Goal: Task Accomplishment & Management: Use online tool/utility

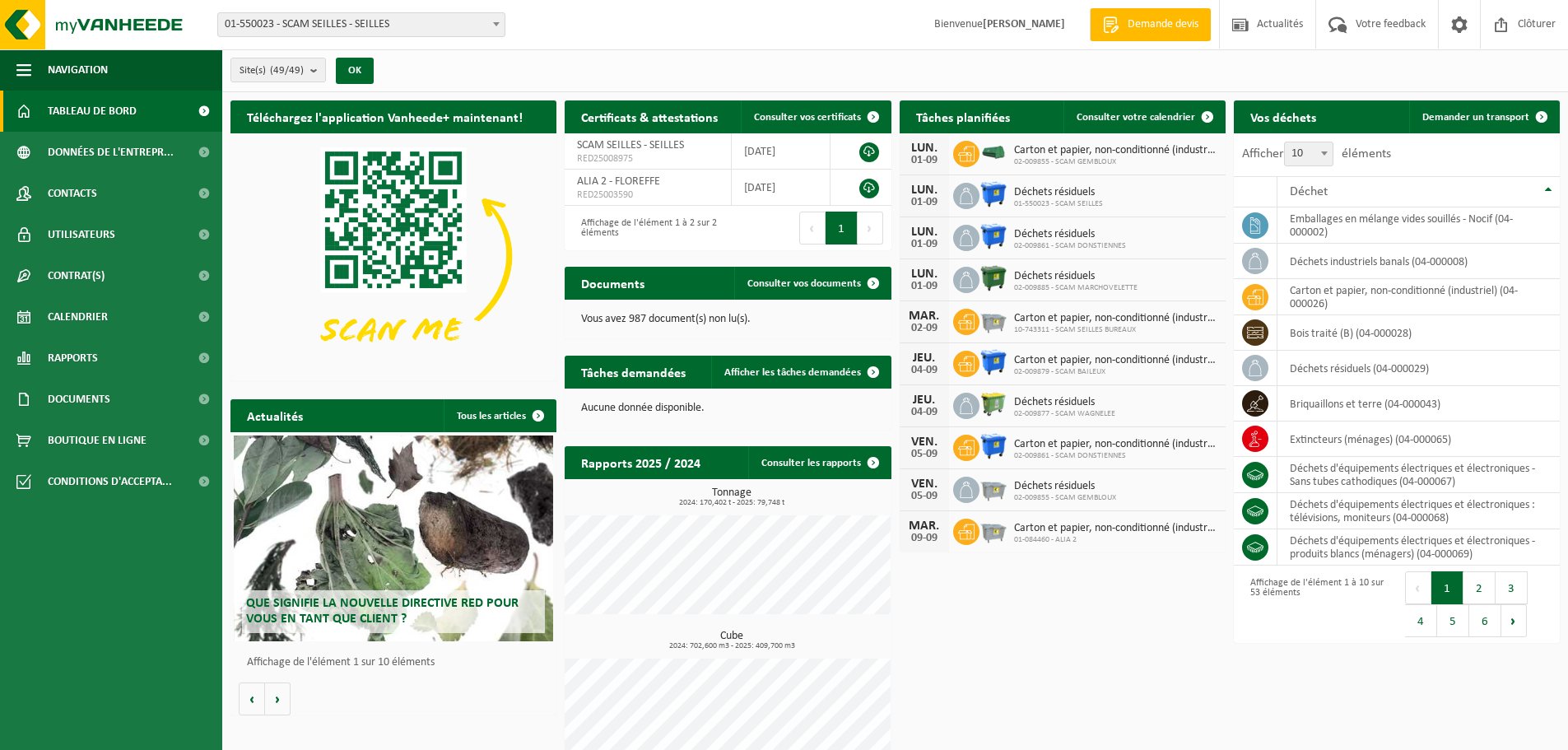
click at [429, 17] on span "01-550023 - SCAM SEILLES - SEILLES" at bounding box center [361, 25] width 287 height 23
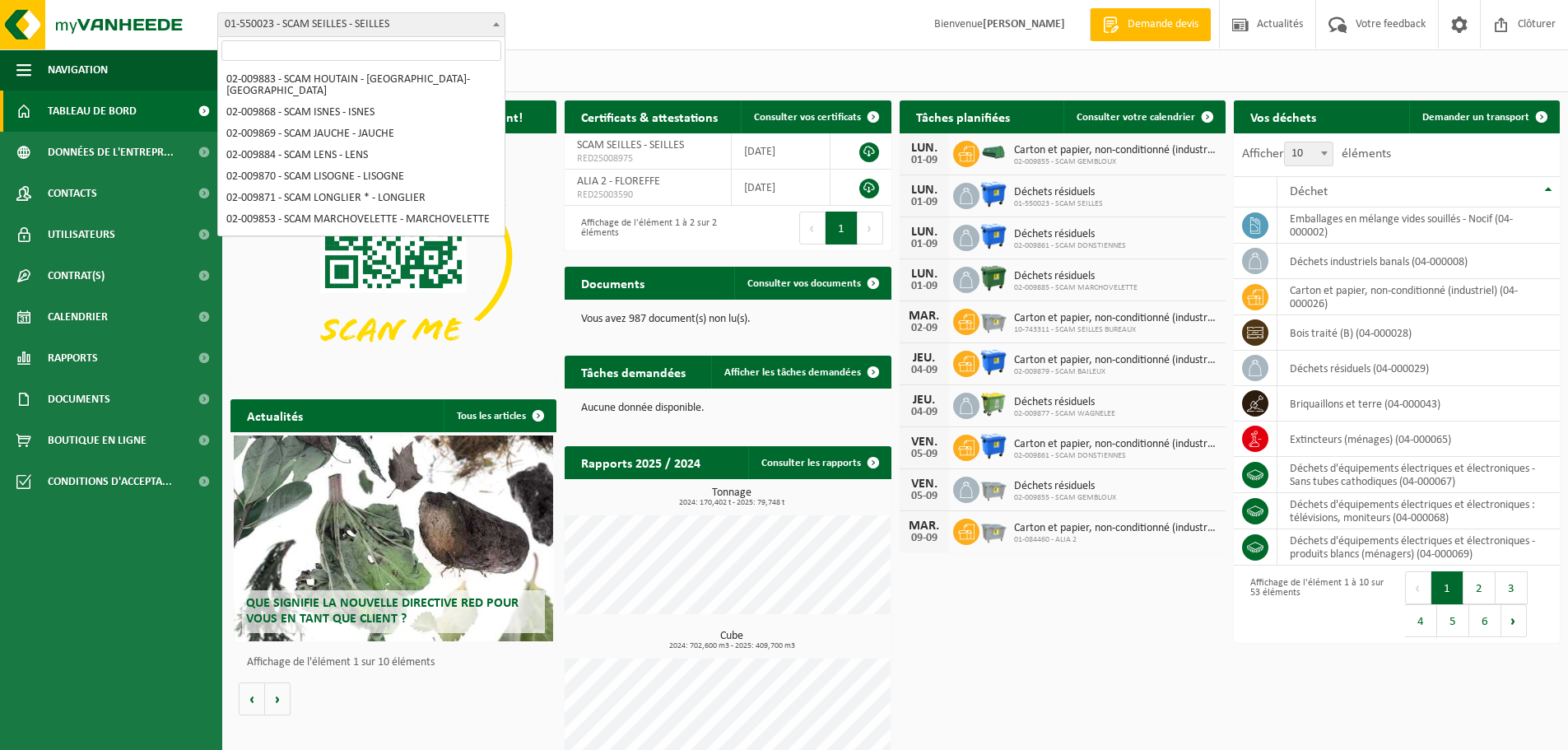
scroll to position [965, 0]
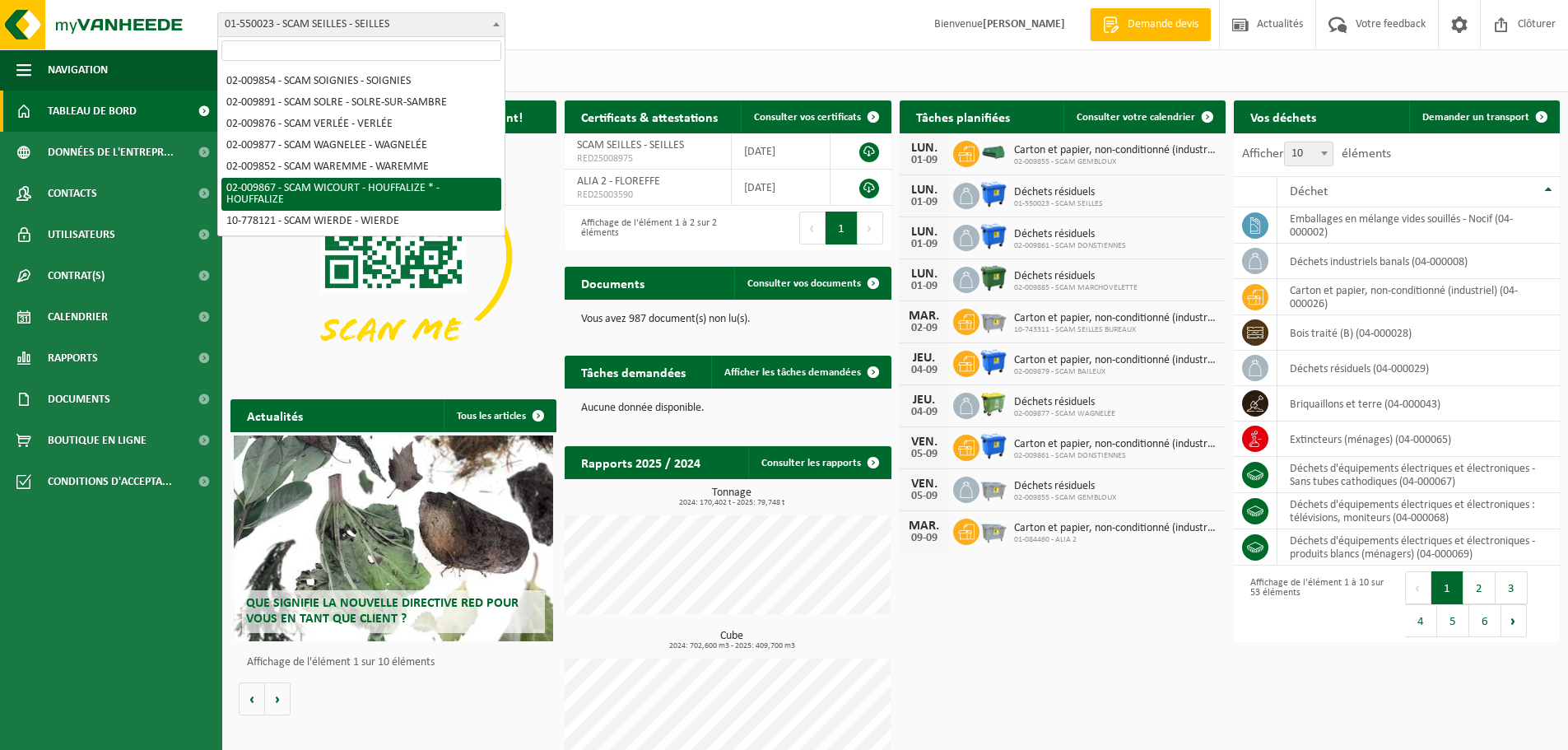
select select "1913"
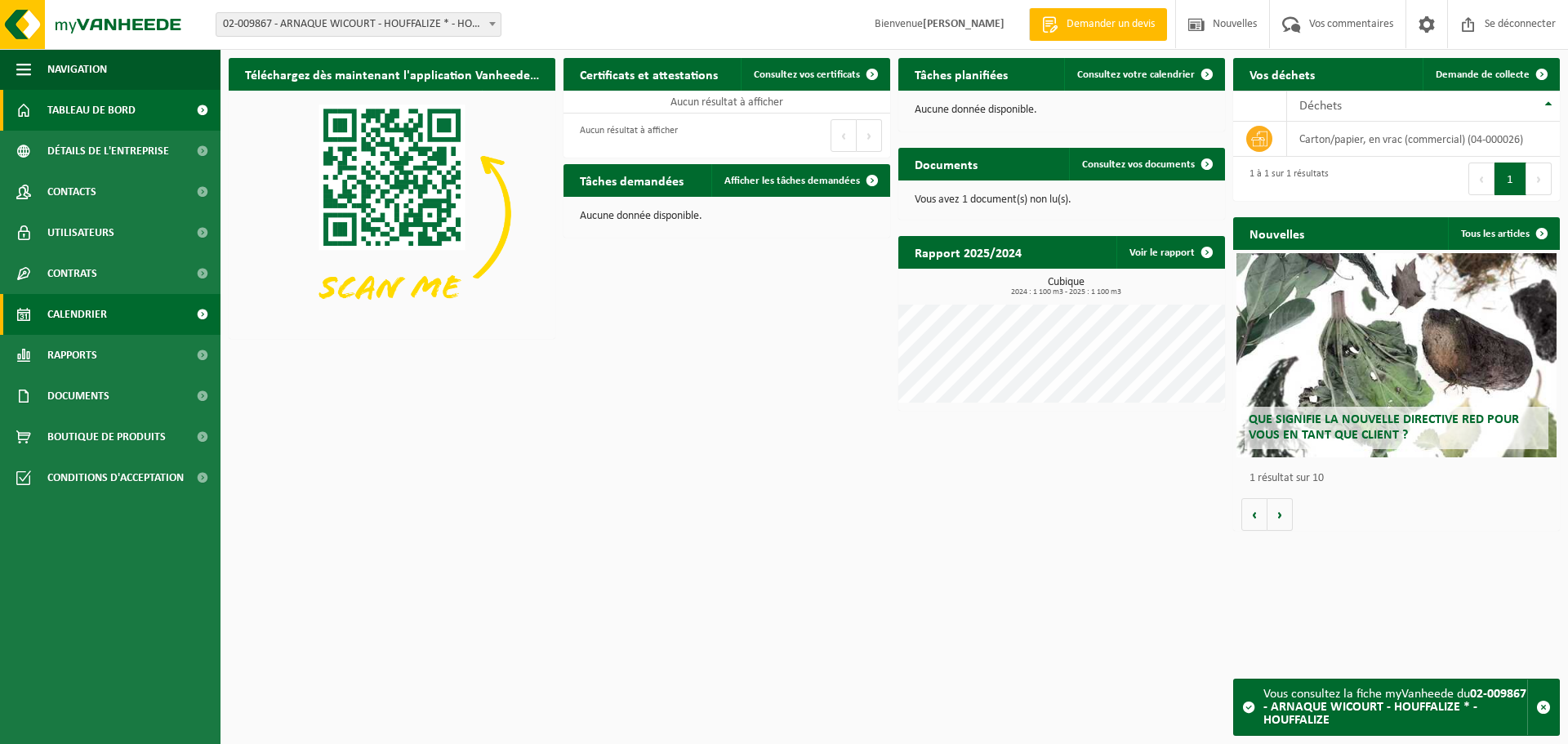
click at [85, 305] on span "Calendrier" at bounding box center [76, 315] width 60 height 41
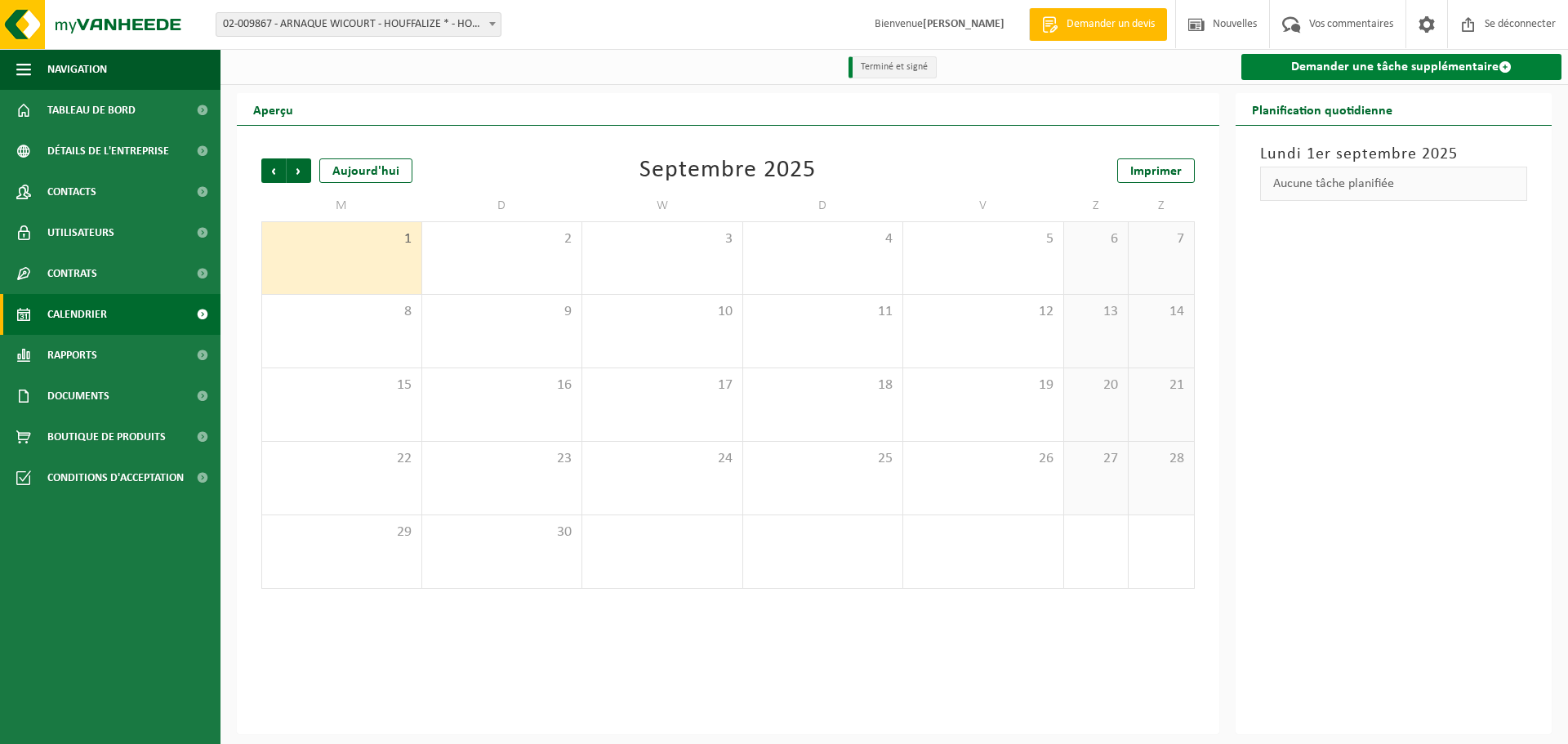
click at [1481, 75] on link "Demander une tâche supplémentaire" at bounding box center [1402, 66] width 321 height 26
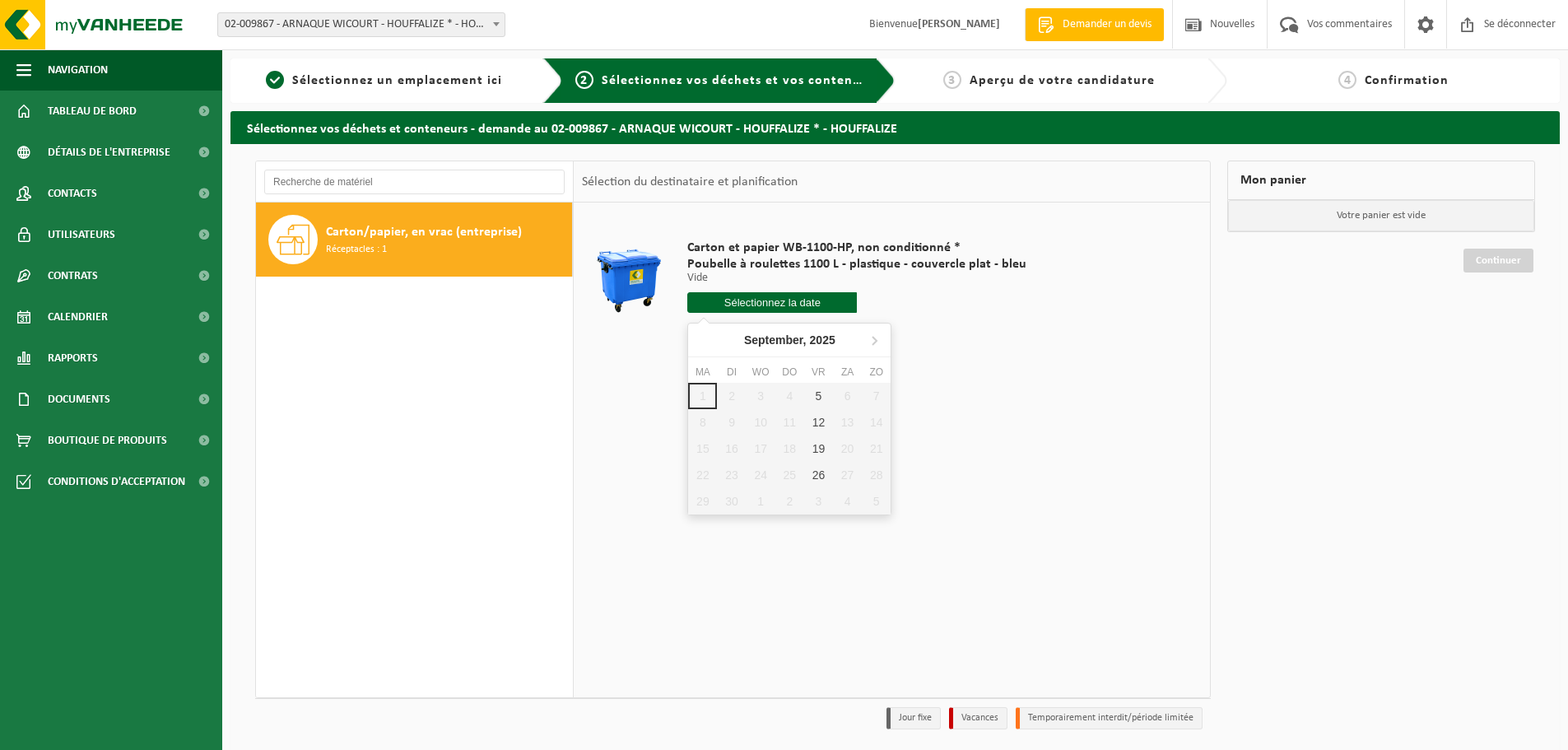
click at [800, 304] on input "text" at bounding box center [772, 303] width 170 height 20
click at [821, 413] on font "5" at bounding box center [824, 413] width 7 height 14
type input "Van 2025-09-05"
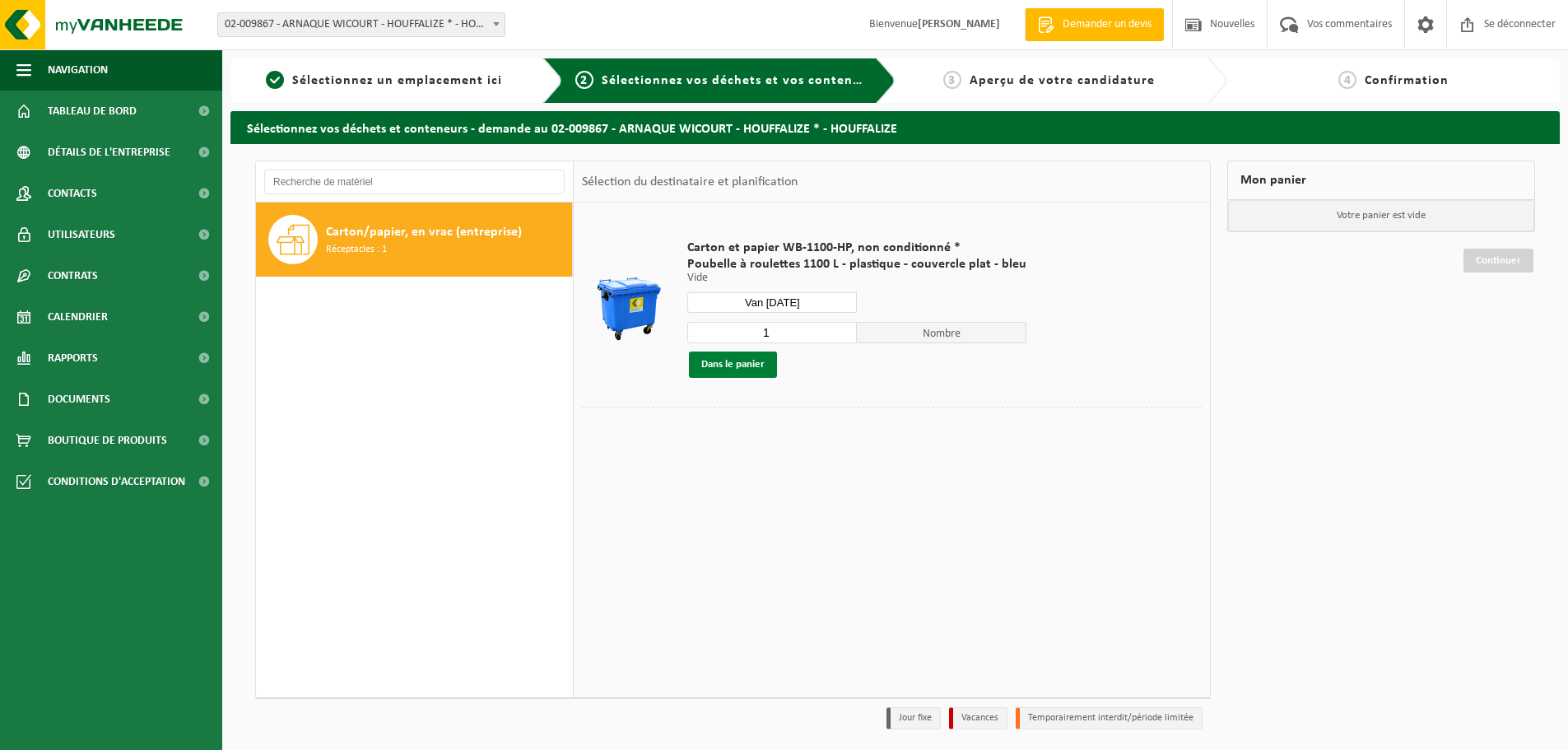
click at [750, 367] on font "Dans le panier" at bounding box center [733, 364] width 63 height 11
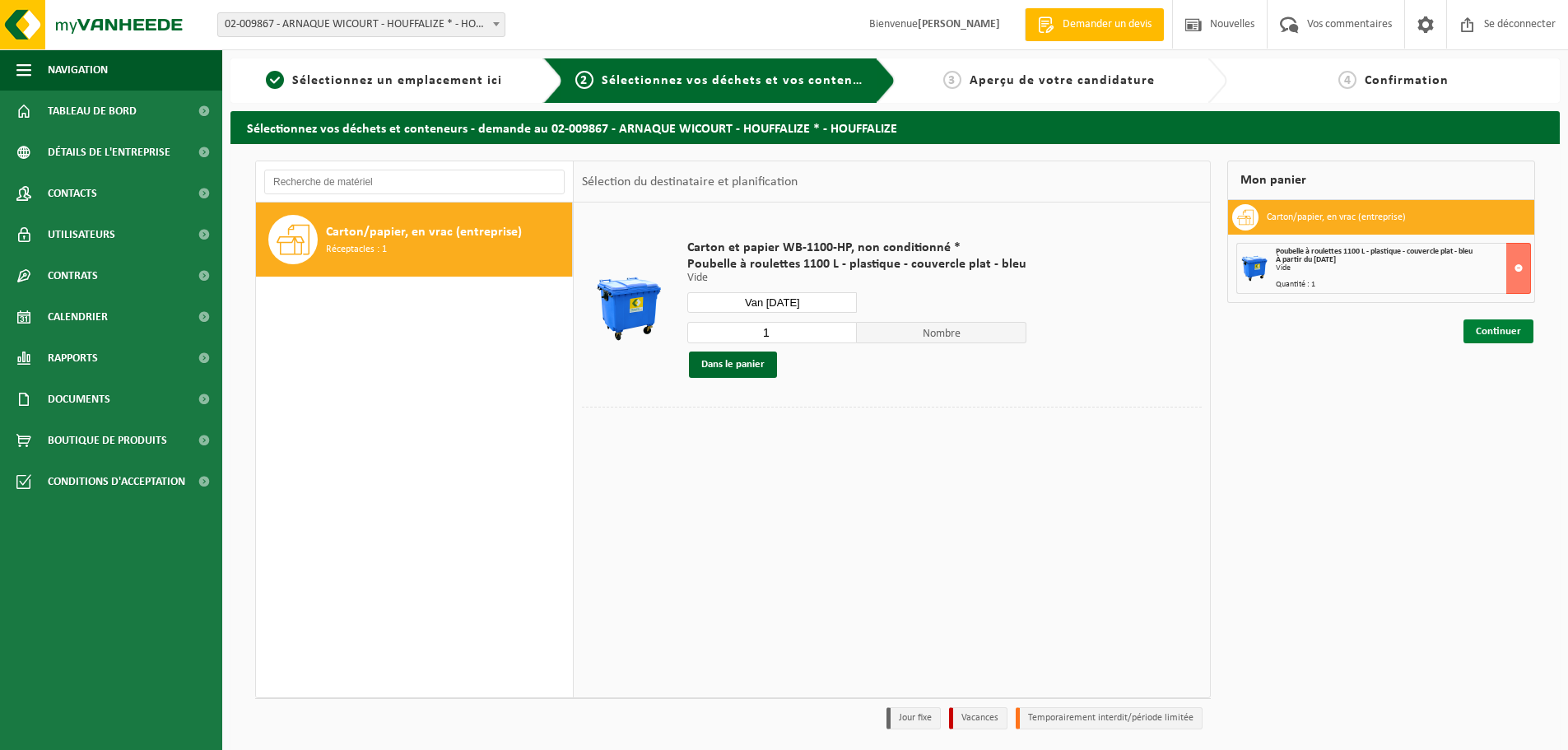
click at [1513, 331] on font "Continuer" at bounding box center [1499, 331] width 46 height 11
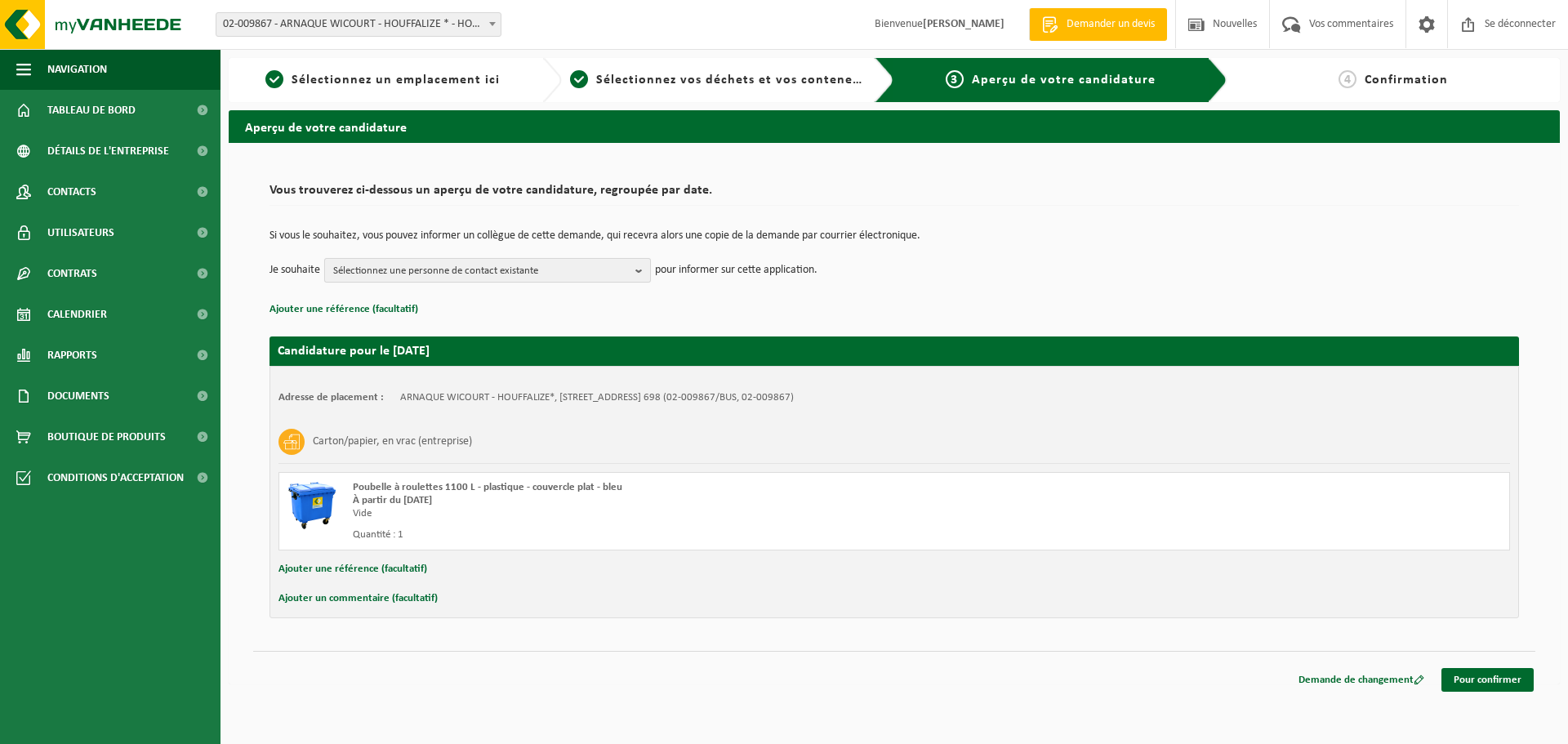
click at [573, 265] on span "Sélectionnez une personne de contact existante" at bounding box center [481, 271] width 295 height 24
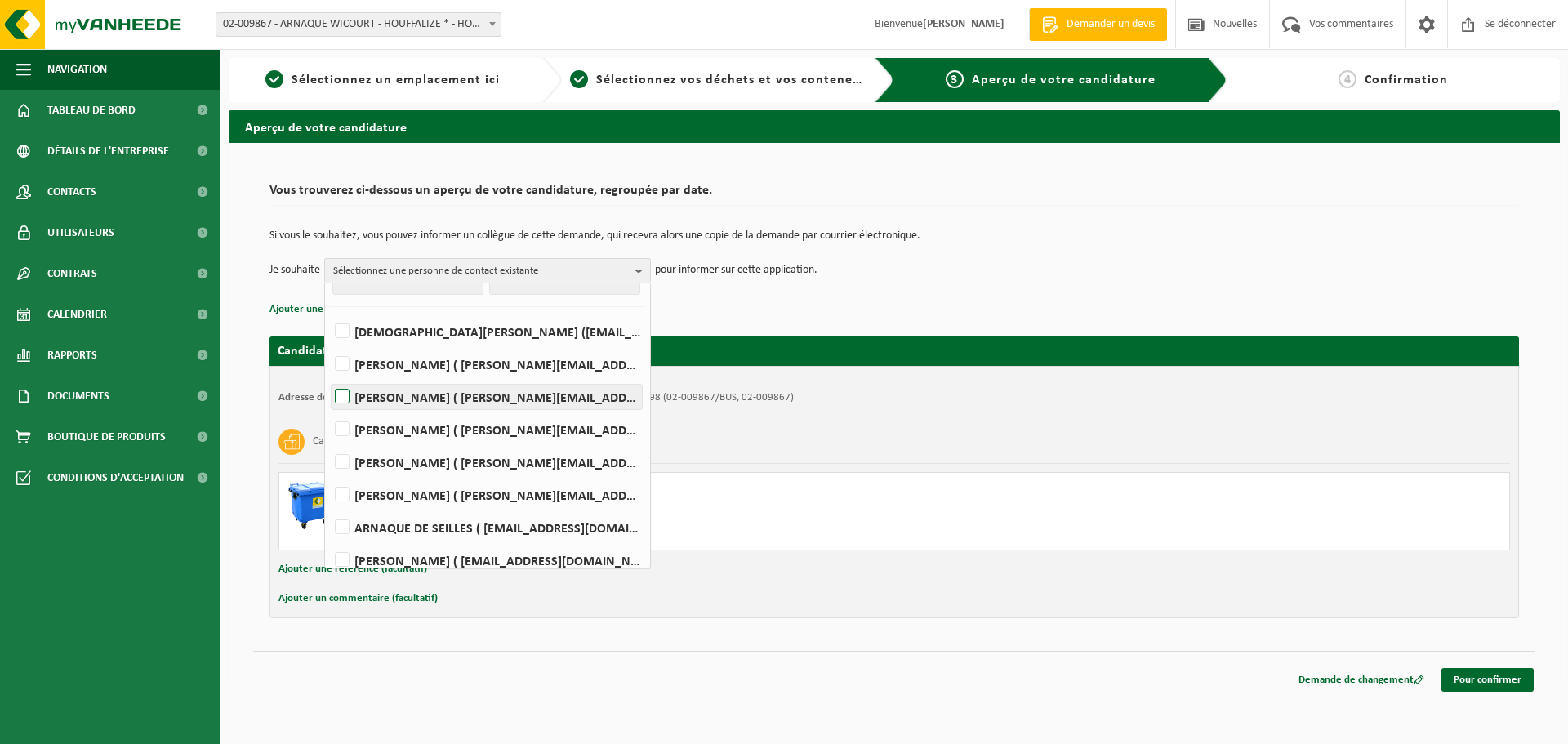
scroll to position [42, 0]
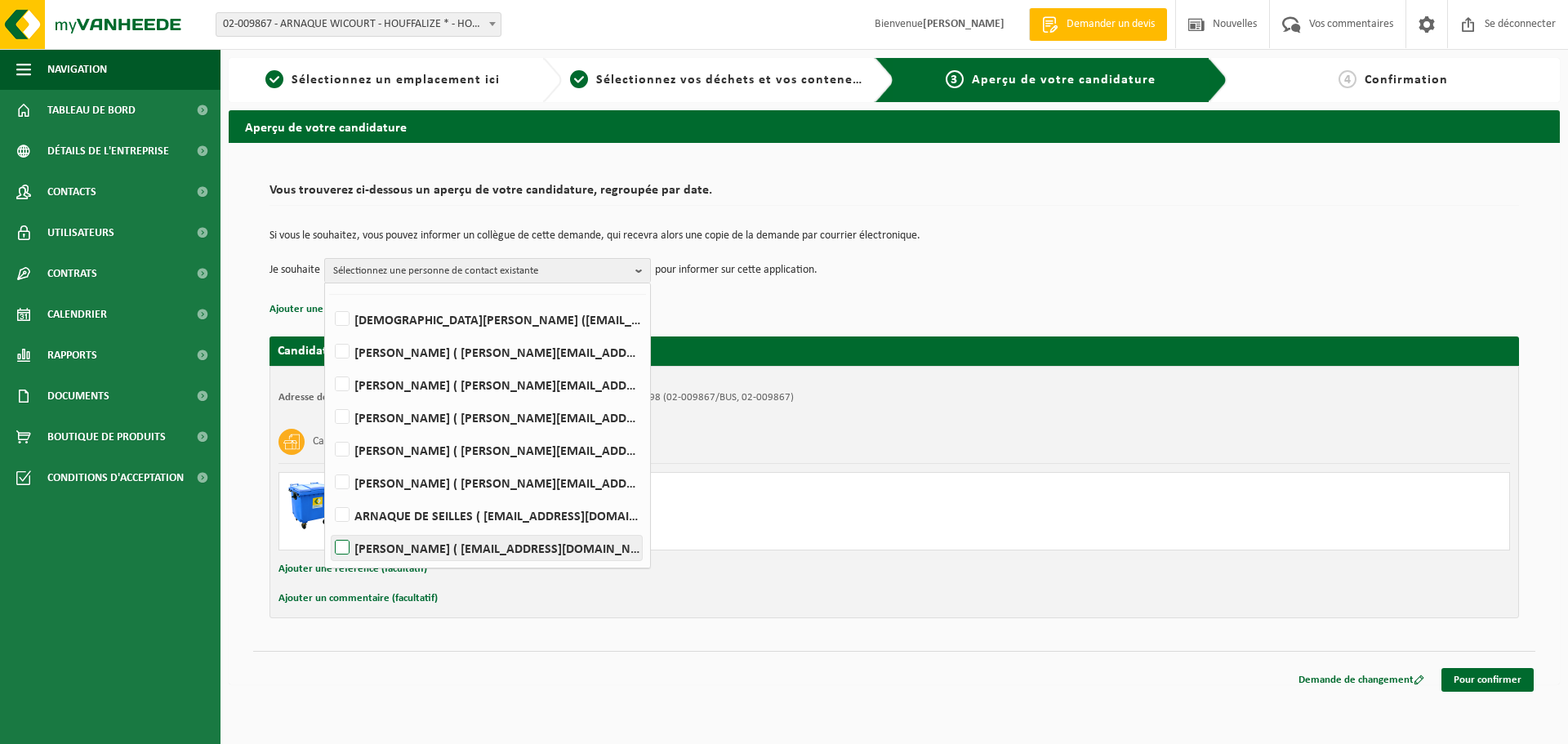
click at [340, 549] on label "ARNAQUE HOUFFALIZE ( houffalize.scam@scam-sc.be )" at bounding box center [487, 548] width 310 height 24
click at [329, 528] on input "ARNAQUE HOUFFALIZE ( houffalize.scam@scam-sc.be )" at bounding box center [328, 527] width 1 height 1
checkbox input "true"
click at [909, 310] on p "Ajouter une référence (facultatif)" at bounding box center [894, 309] width 1250 height 21
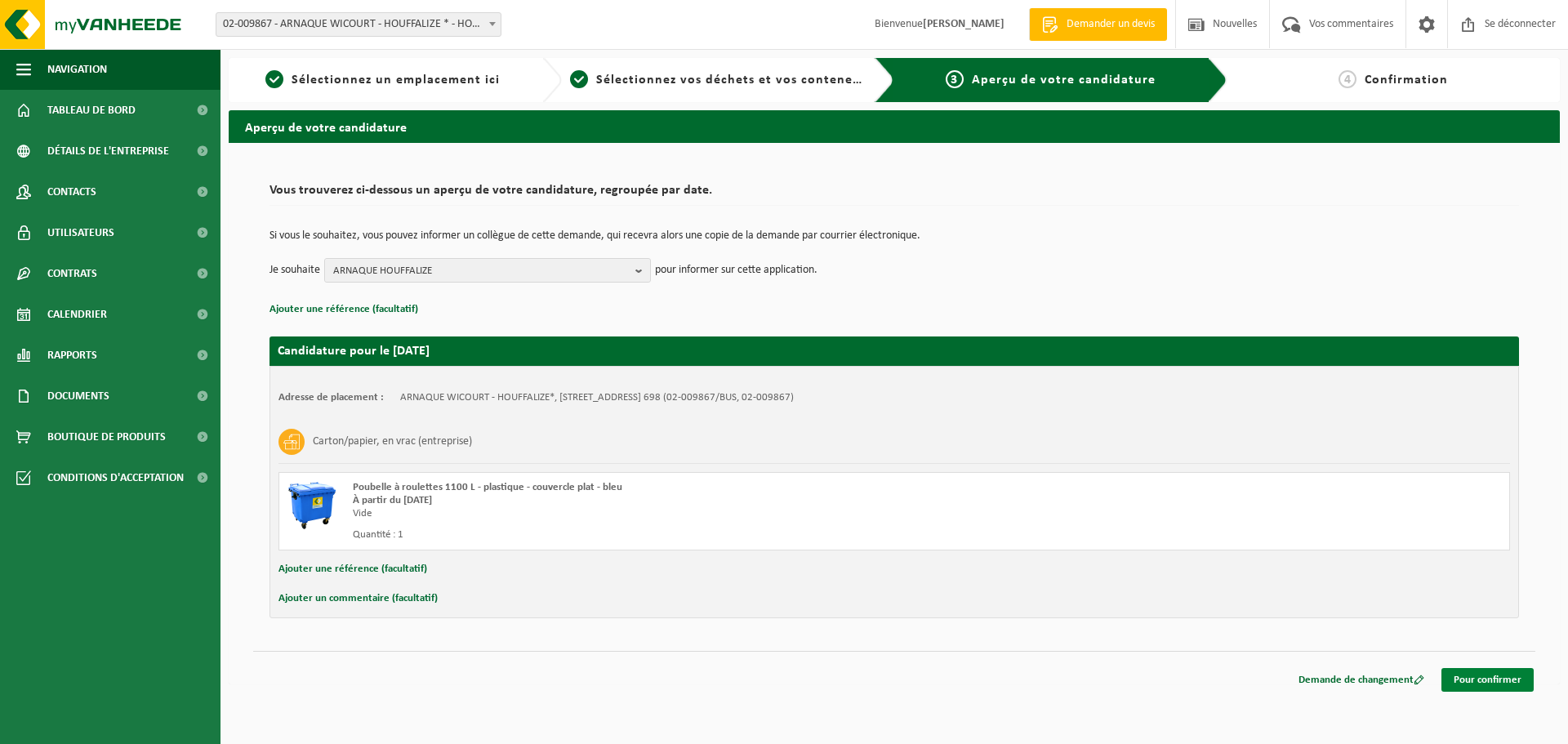
click at [1468, 679] on font "Pour confirmer" at bounding box center [1487, 679] width 68 height 11
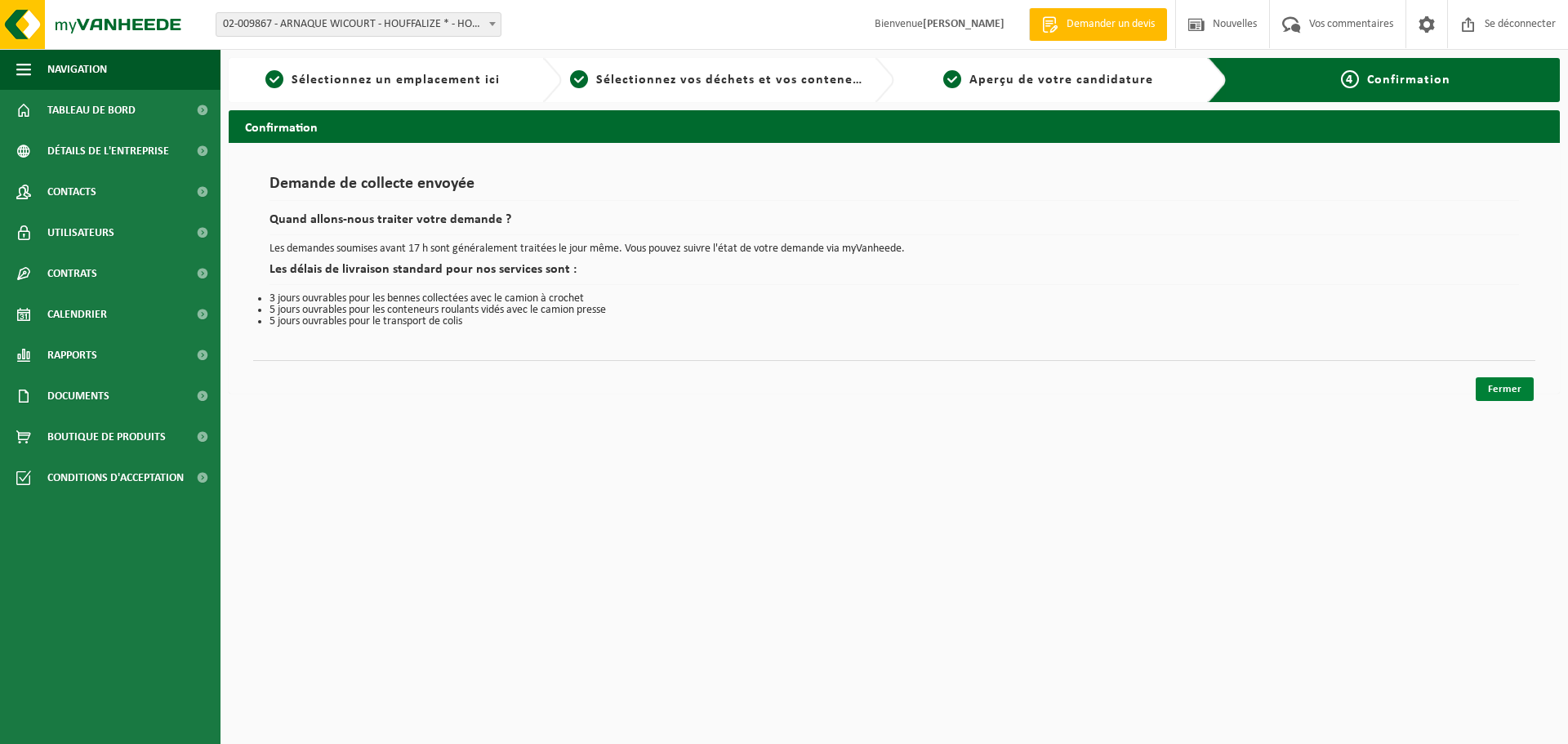
click at [1514, 388] on font "Fermer" at bounding box center [1505, 389] width 34 height 11
